Goal: Task Accomplishment & Management: Manage account settings

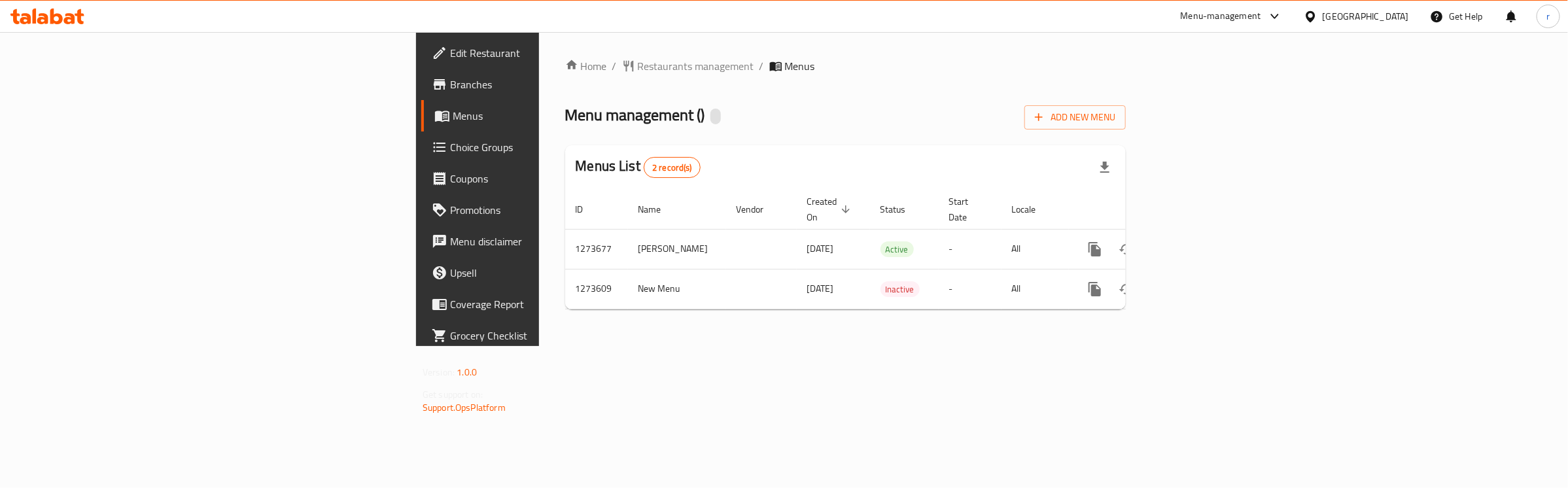
click at [450, 143] on span "Choice Groups" at bounding box center [559, 147] width 217 height 16
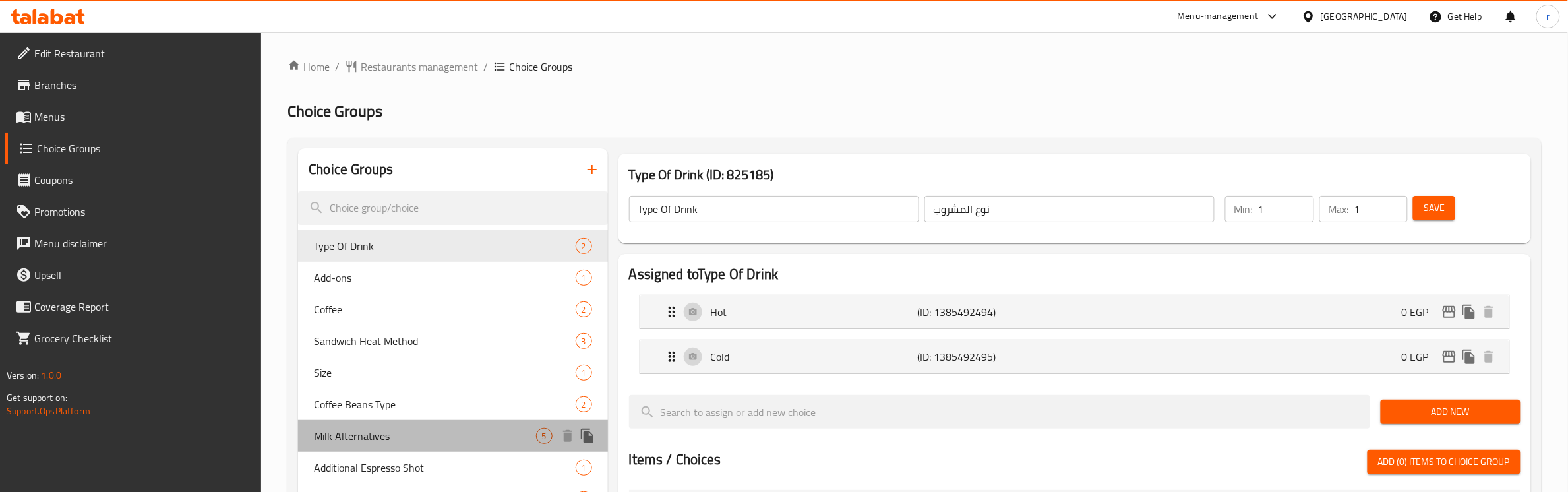
click at [398, 446] on div "Milk Alternatives 5" at bounding box center [453, 435] width 309 height 31
type input "Milk Alternatives"
type input "بدائل الحليب"
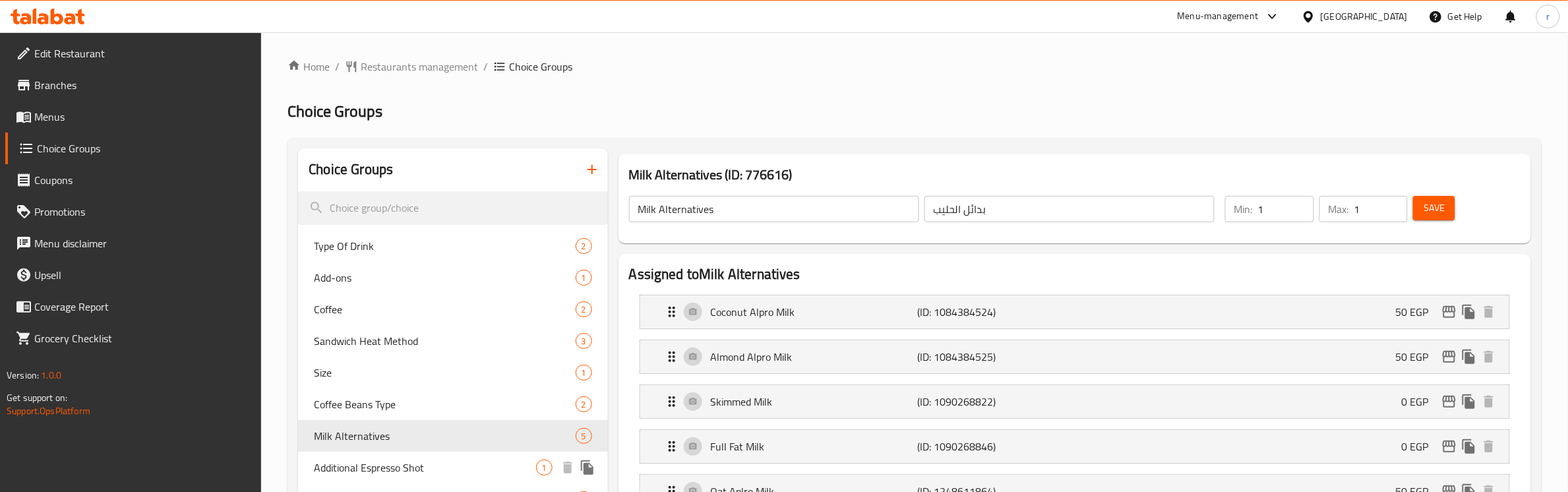
click at [406, 463] on span "Additional Espresso Shot" at bounding box center [425, 468] width 222 height 16
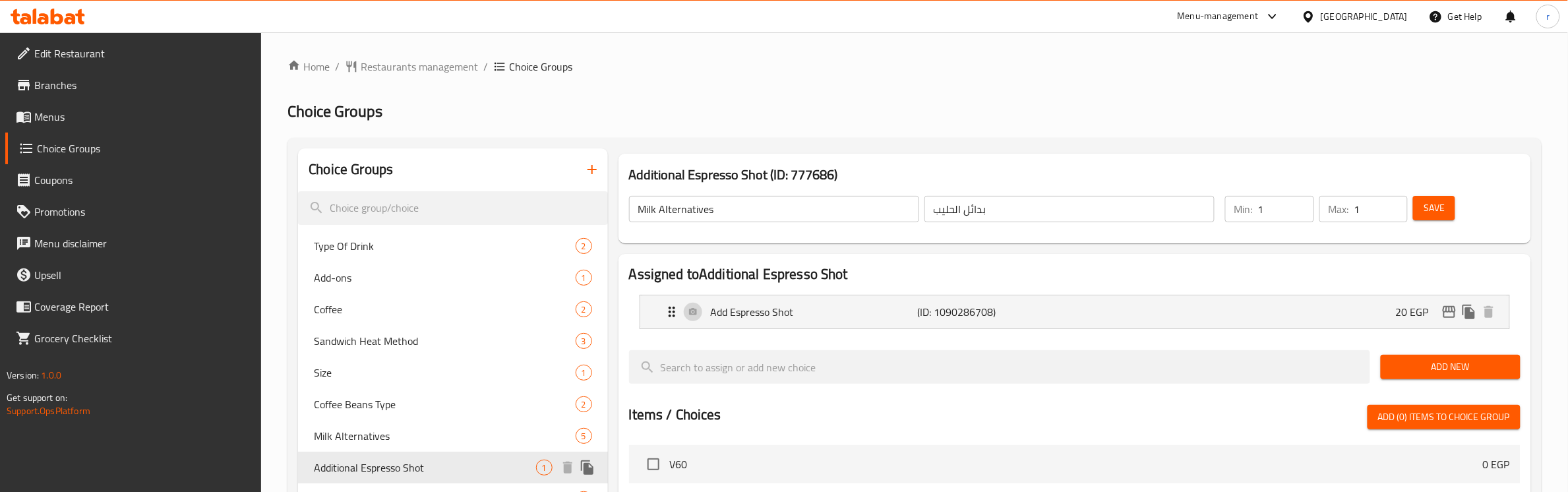
type input "Additional Espresso Shot"
type input "جرعة إضافية من الإسبريسو"
type input "0"
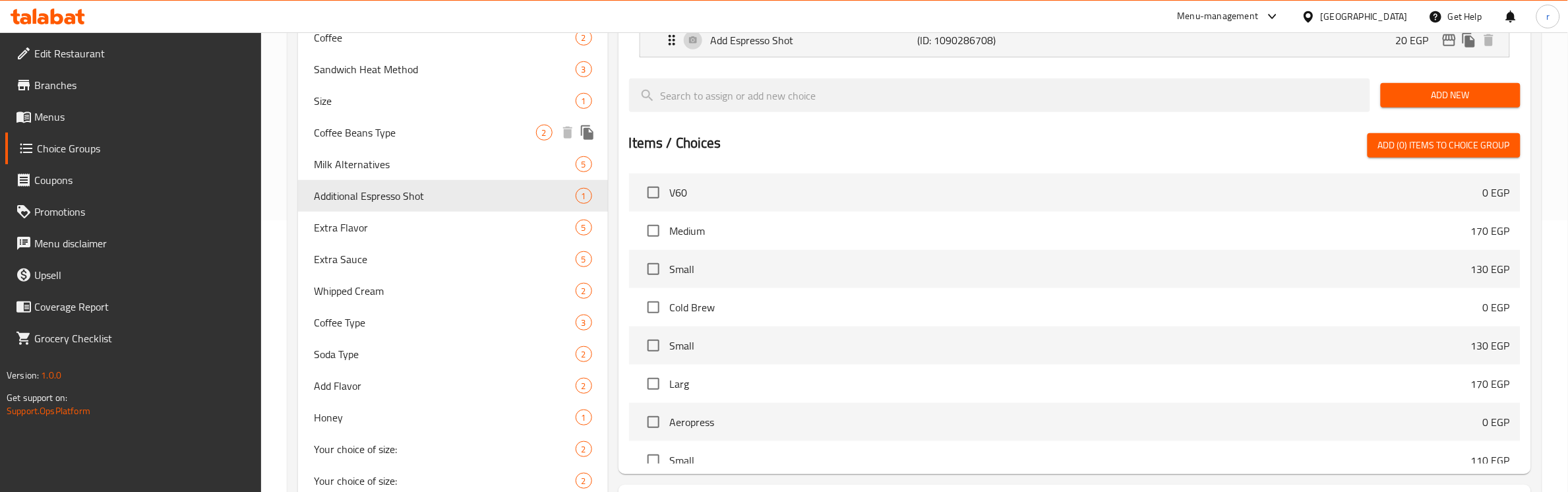
scroll to position [330, 0]
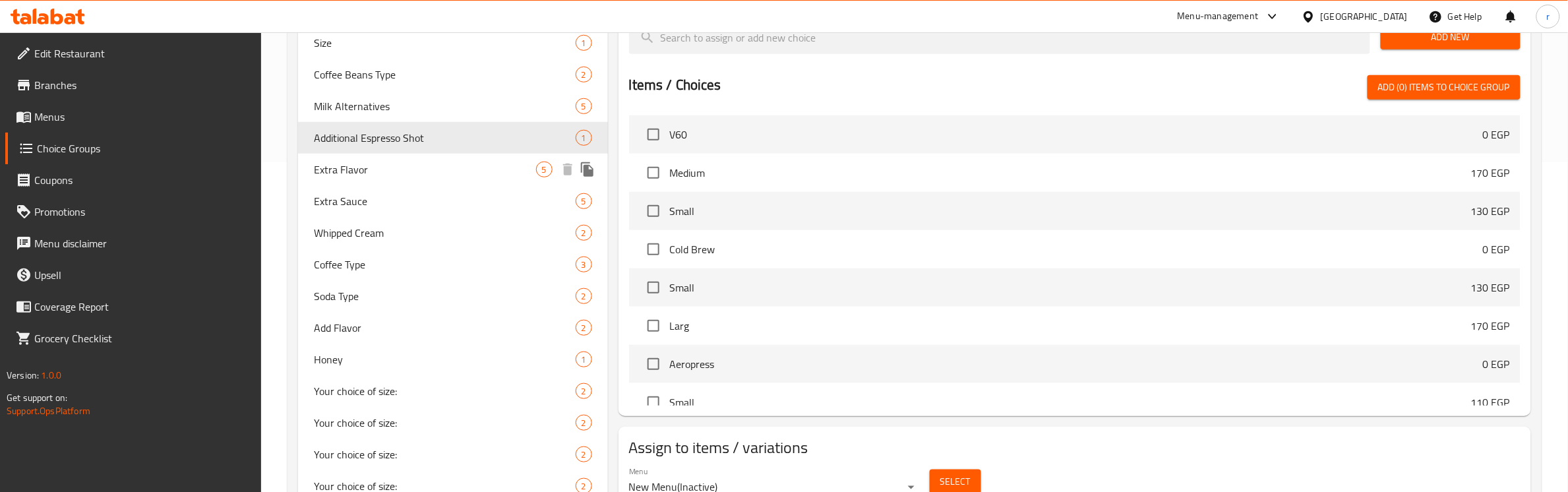
click at [347, 175] on span "Extra Flavor" at bounding box center [425, 169] width 222 height 16
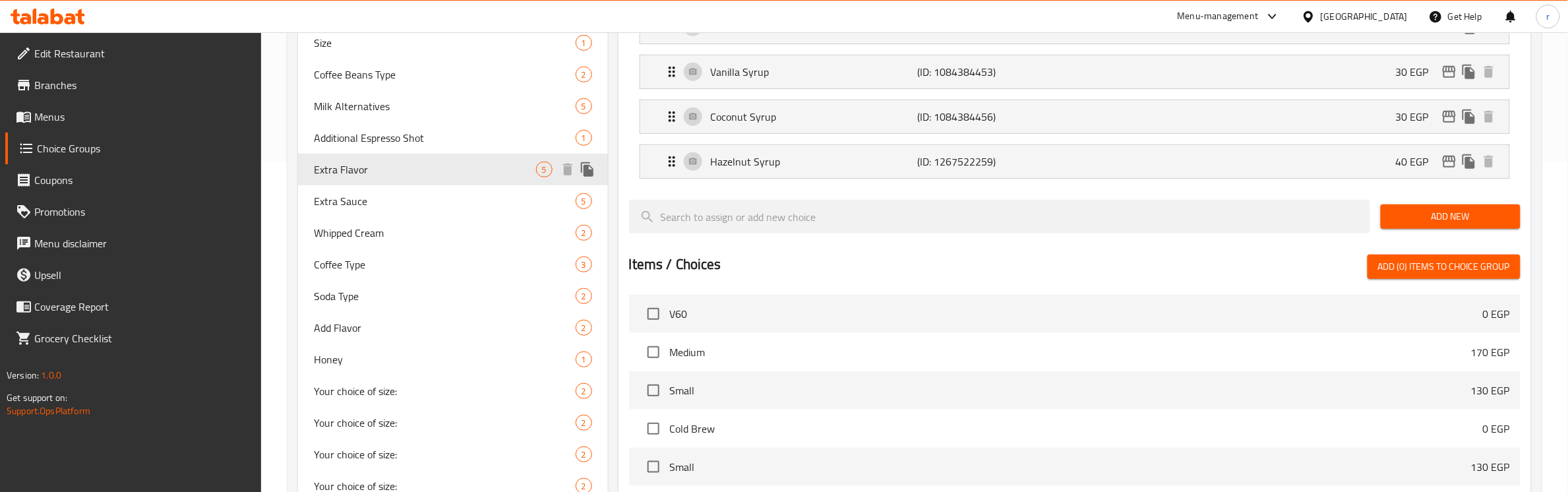
type input "Extra Flavor"
type input "نكهة اضافية"
type input "4"
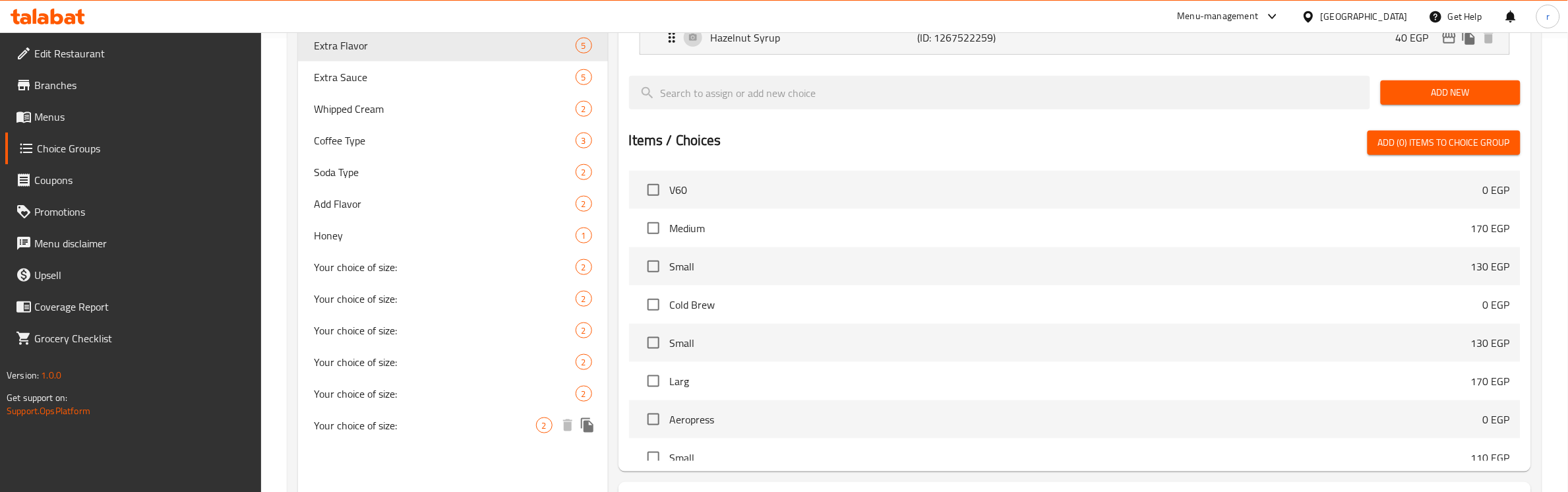
scroll to position [239, 0]
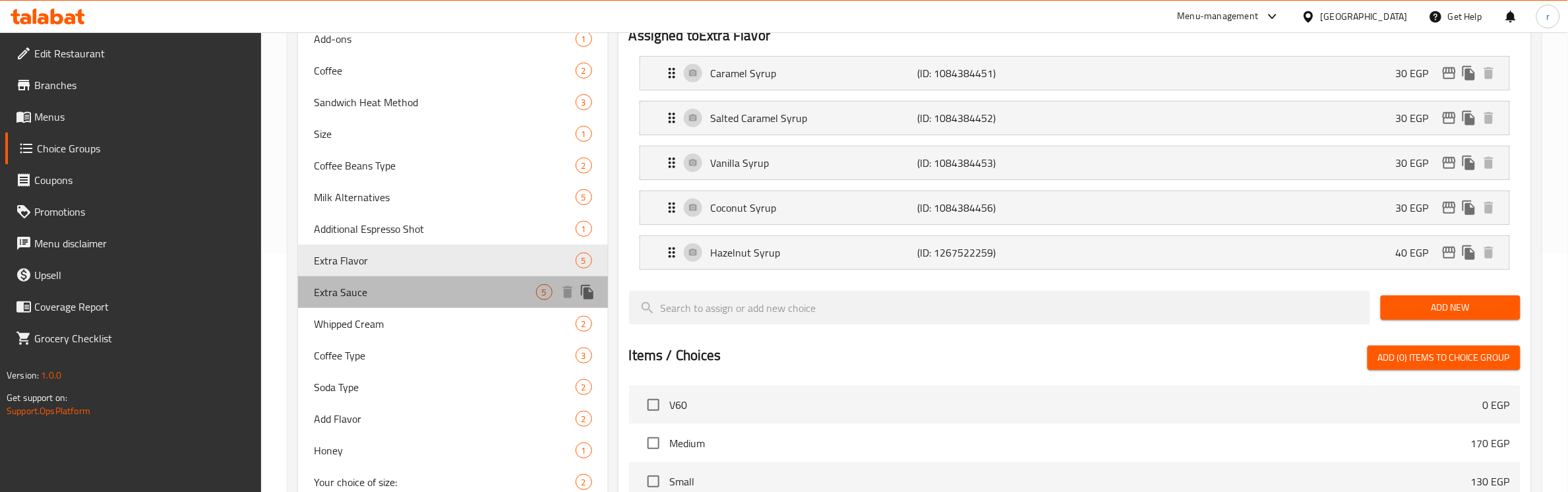
click at [378, 286] on span "Extra Sauce" at bounding box center [425, 292] width 222 height 16
type input "Extra Sauce"
type input "صوص اضافي"
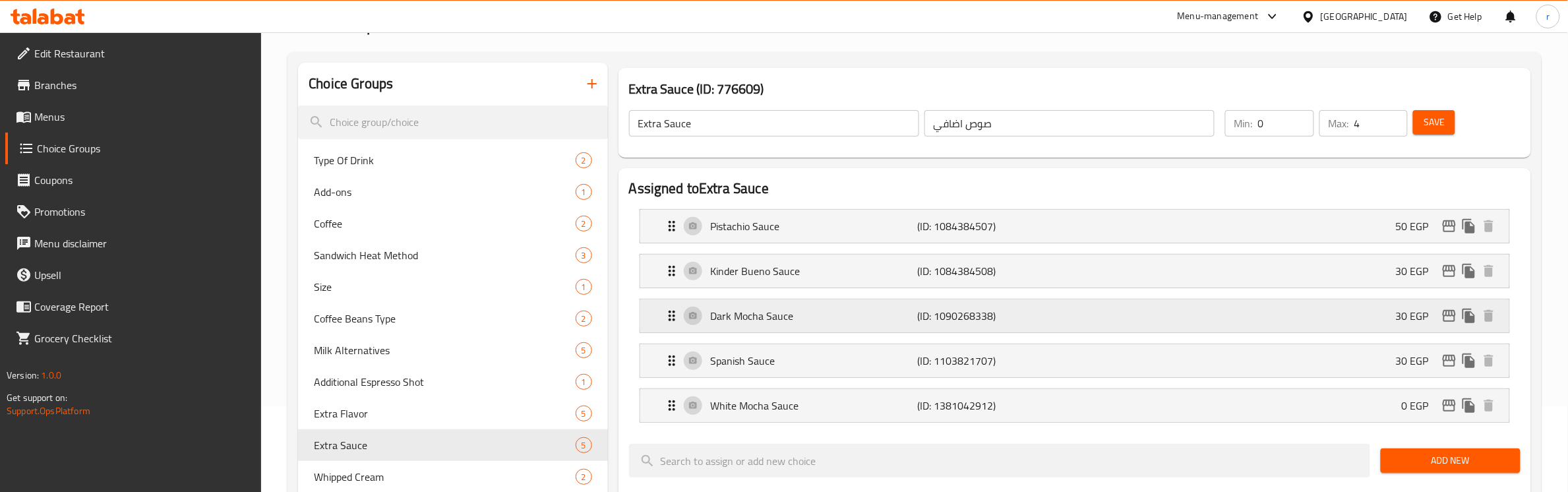
scroll to position [0, 0]
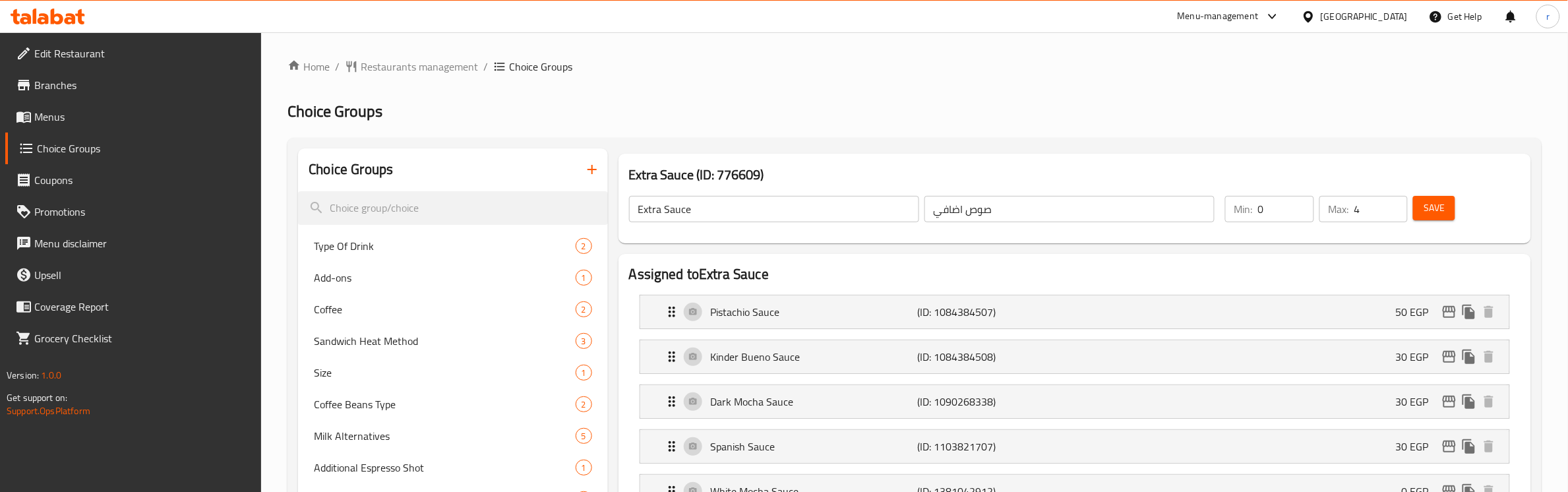
click at [819, 61] on ol "Home / Restaurants management / Choice Groups" at bounding box center [915, 67] width 1254 height 16
click at [404, 67] on span "Restaurants management" at bounding box center [420, 67] width 117 height 16
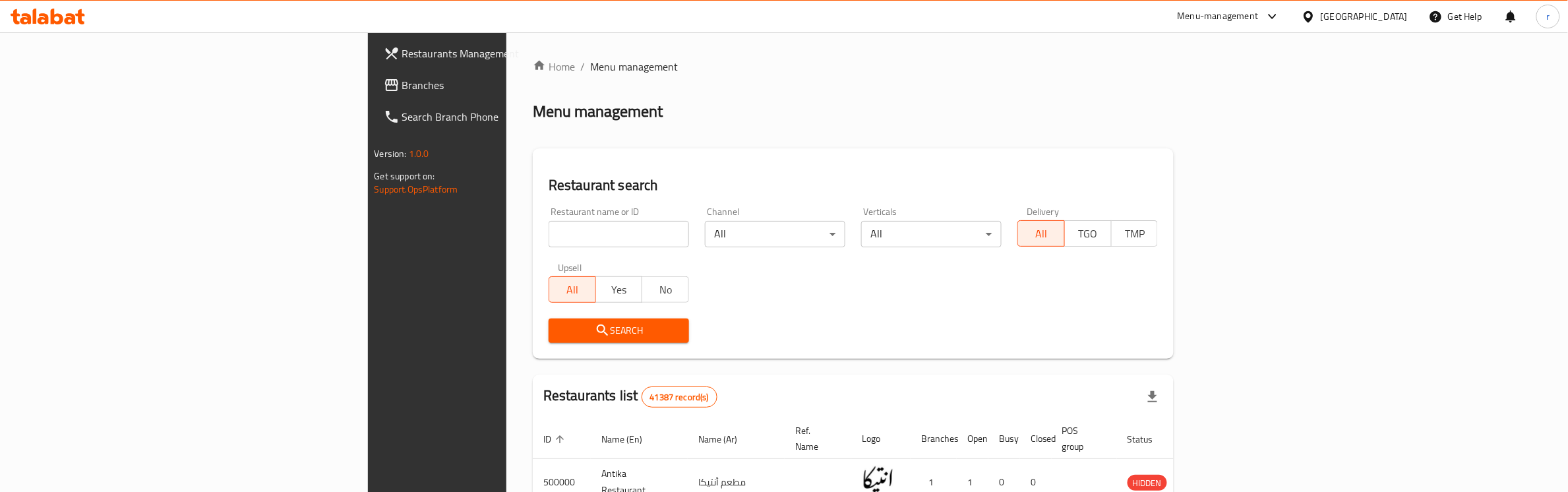
click at [402, 86] on span "Branches" at bounding box center [511, 85] width 217 height 16
